Goal: Check status: Check status

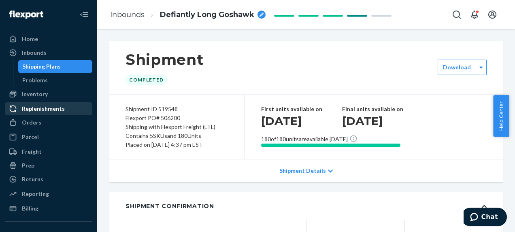
click at [30, 115] on link "Replenishments" at bounding box center [48, 108] width 87 height 13
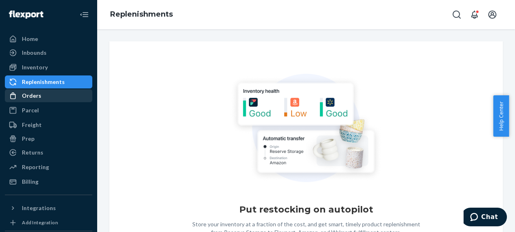
click at [27, 94] on div "Orders" at bounding box center [31, 96] width 19 height 8
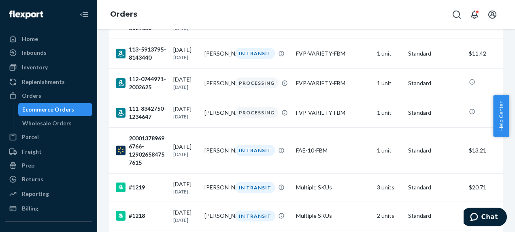
scroll to position [365, 0]
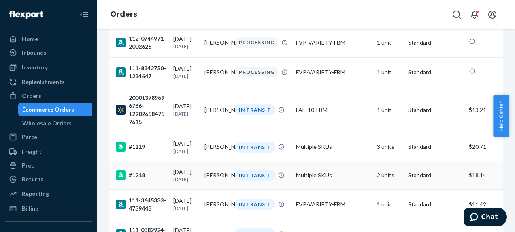
click at [179, 179] on p "[DATE]" at bounding box center [185, 179] width 25 height 7
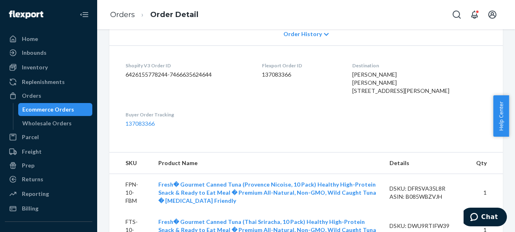
scroll to position [203, 0]
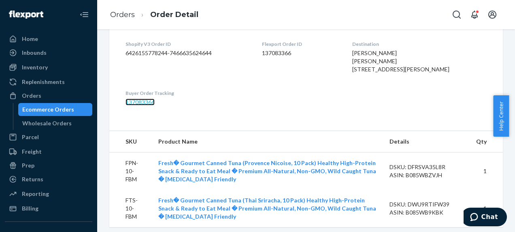
click at [139, 105] on link "137083366" at bounding box center [140, 101] width 29 height 7
